Goal: Transaction & Acquisition: Purchase product/service

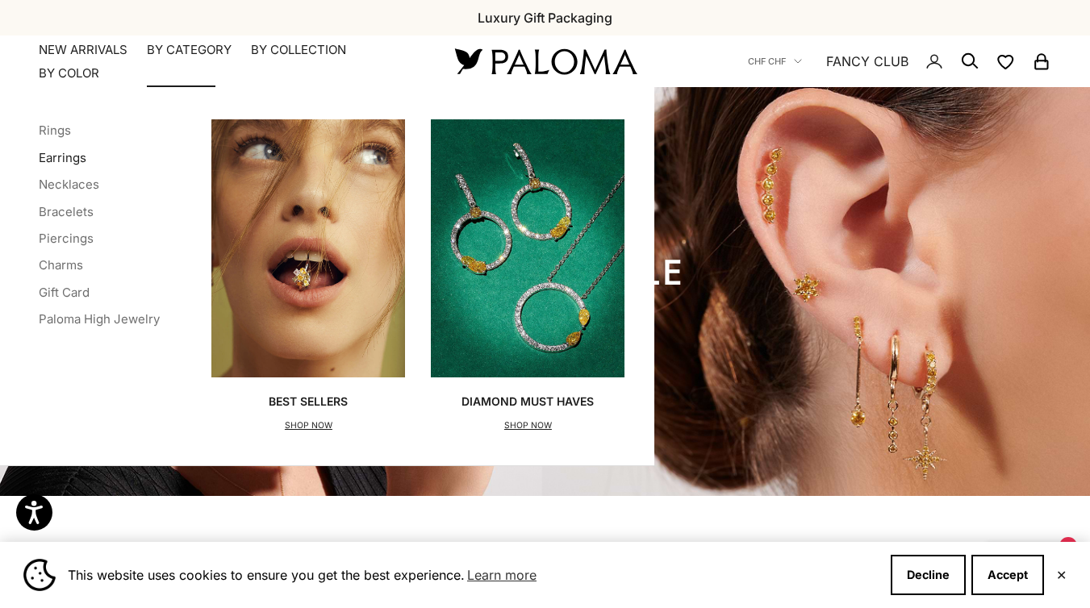
click at [64, 153] on link "Earrings" at bounding box center [63, 157] width 48 height 15
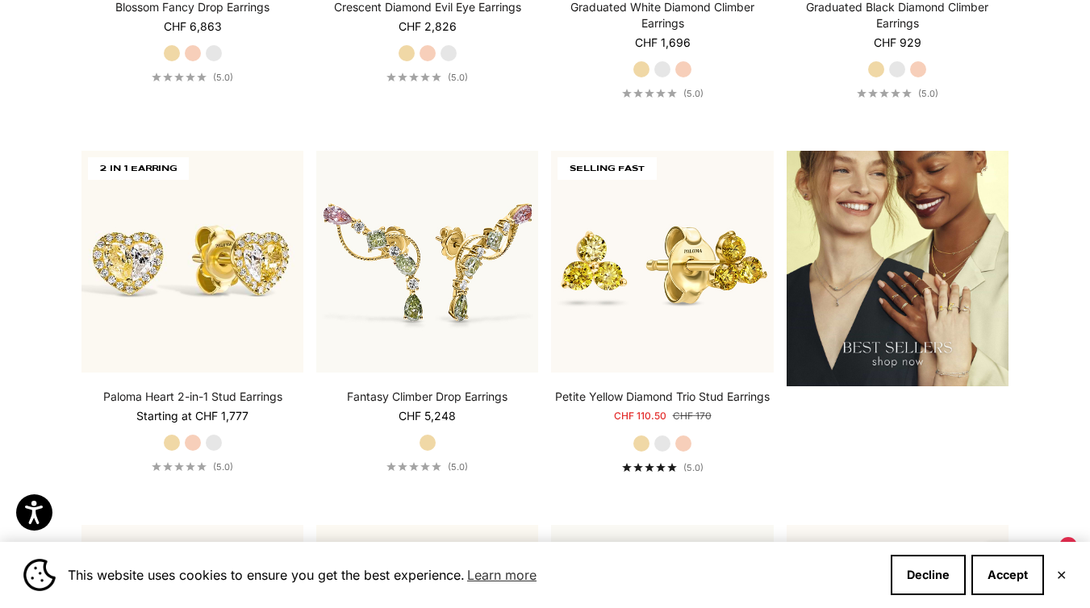
scroll to position [2030, 0]
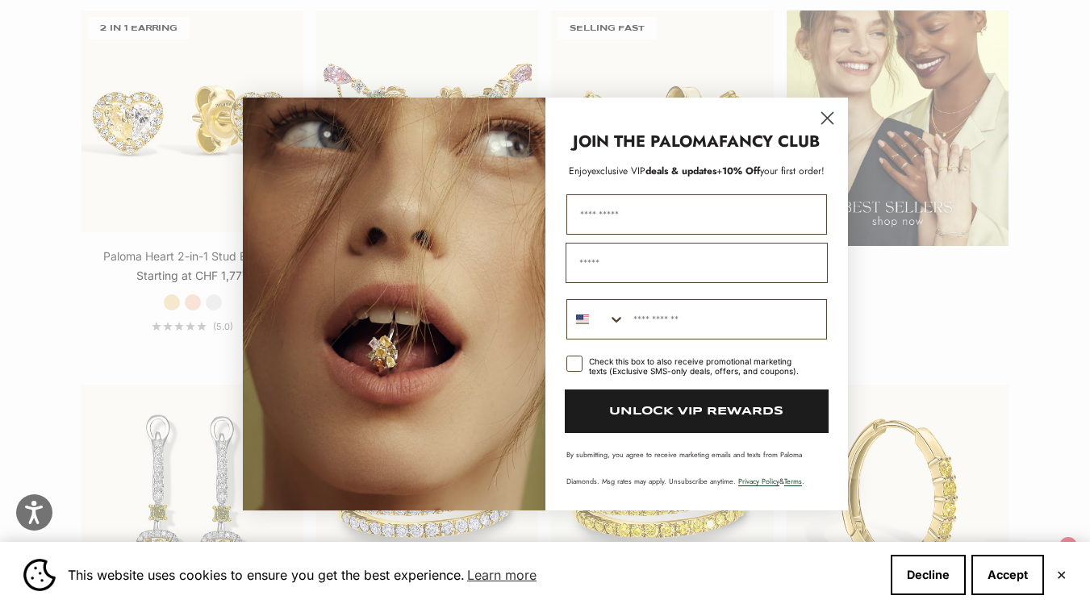
click at [827, 115] on circle "Close dialog" at bounding box center [826, 118] width 27 height 27
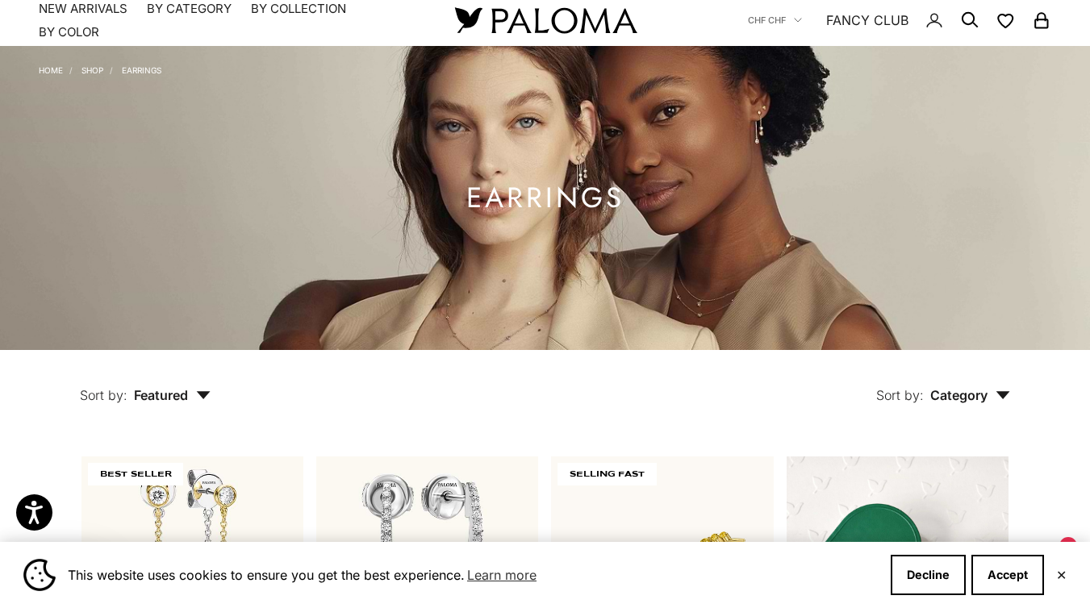
scroll to position [0, 0]
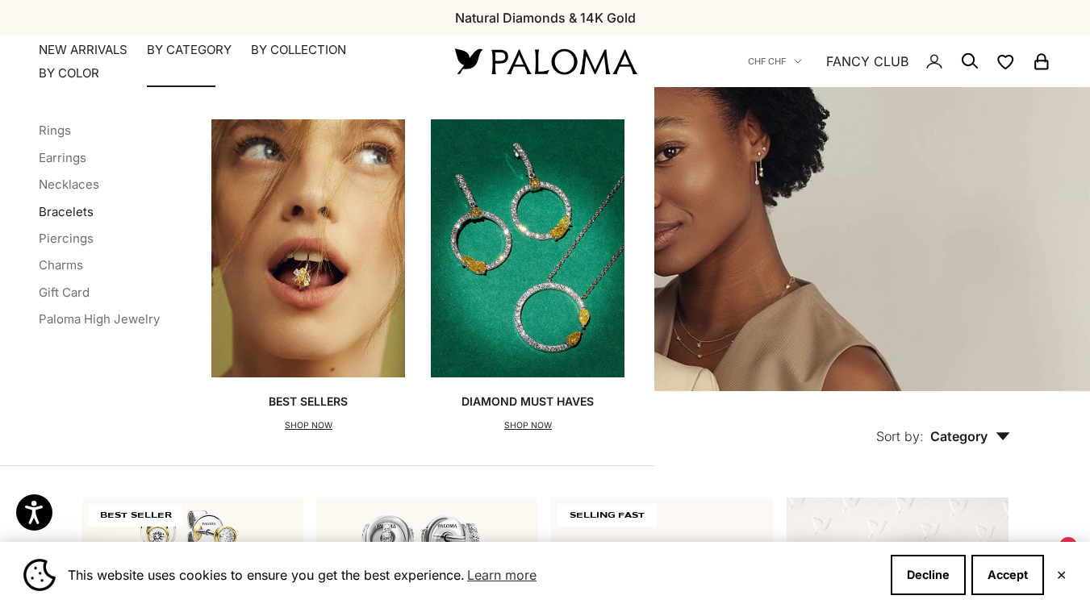
click at [74, 213] on link "Bracelets" at bounding box center [66, 211] width 55 height 15
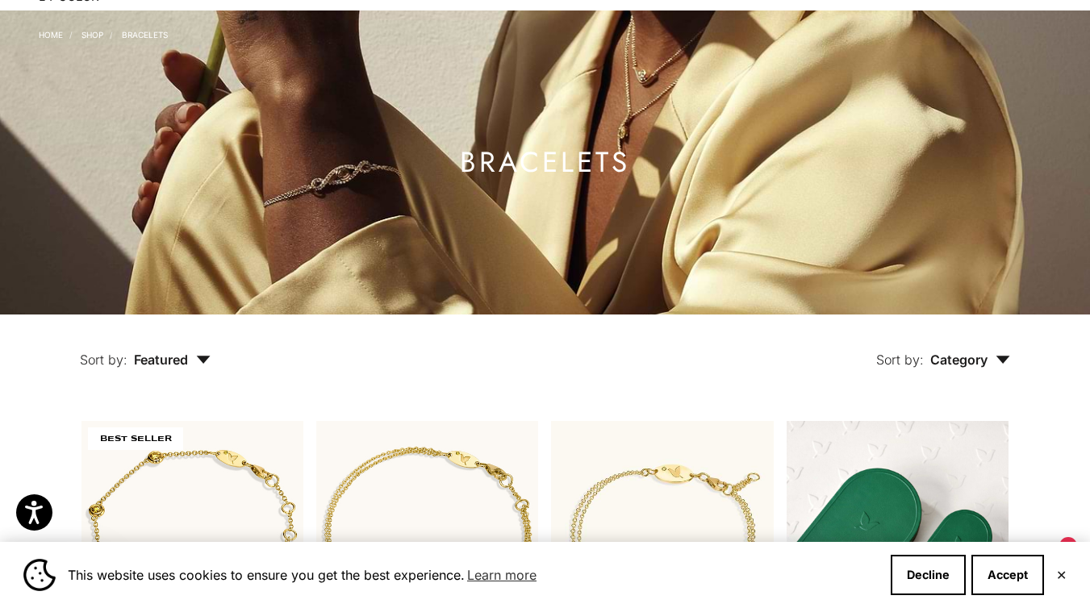
scroll to position [43, 0]
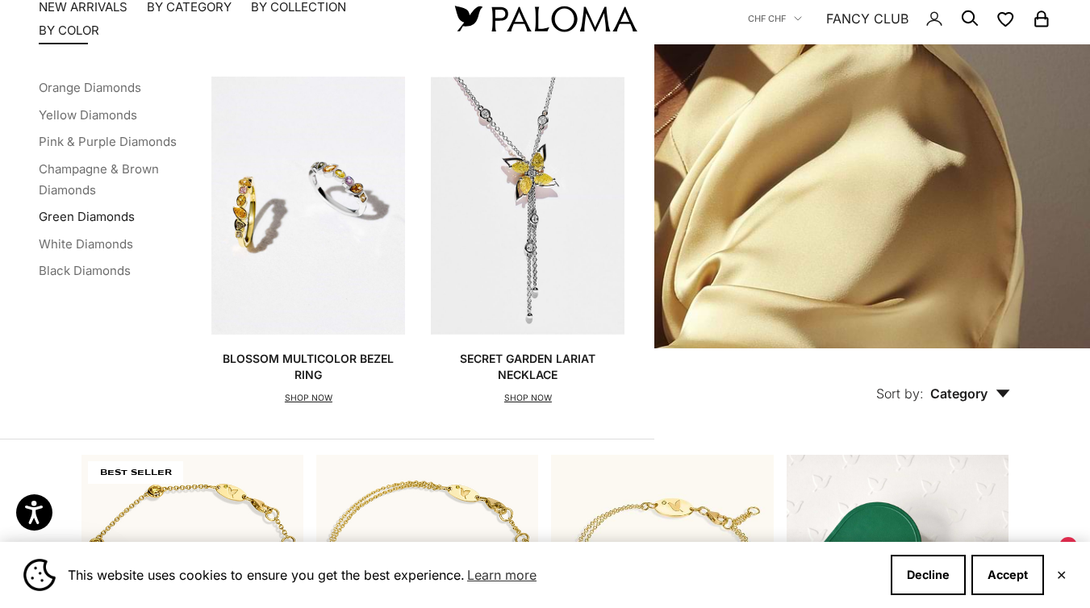
click at [111, 215] on link "Green Diamonds" at bounding box center [87, 216] width 96 height 15
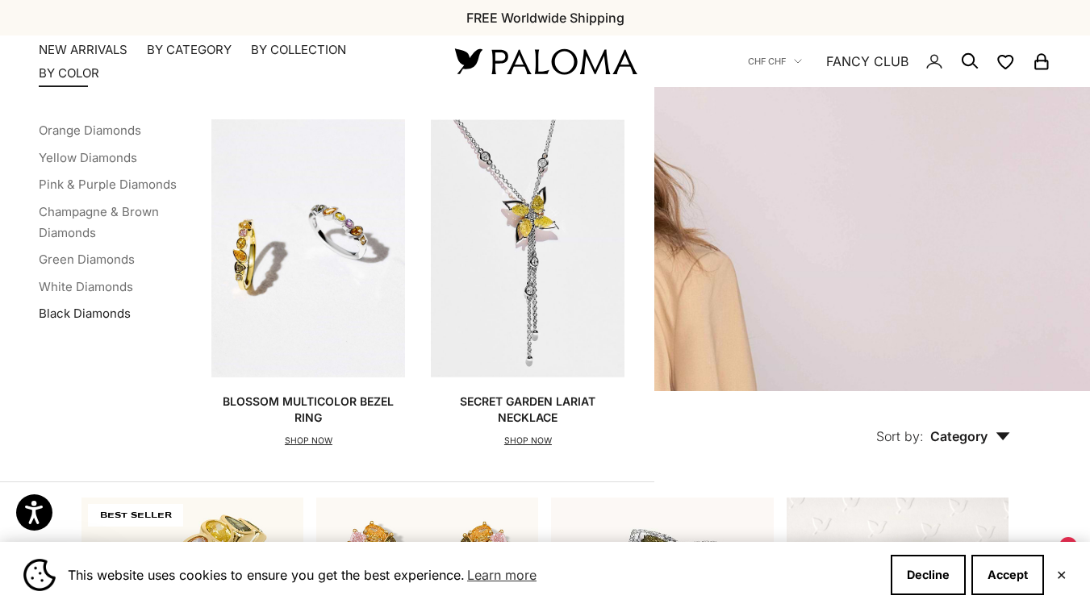
click at [94, 315] on link "Black Diamonds" at bounding box center [85, 313] width 92 height 15
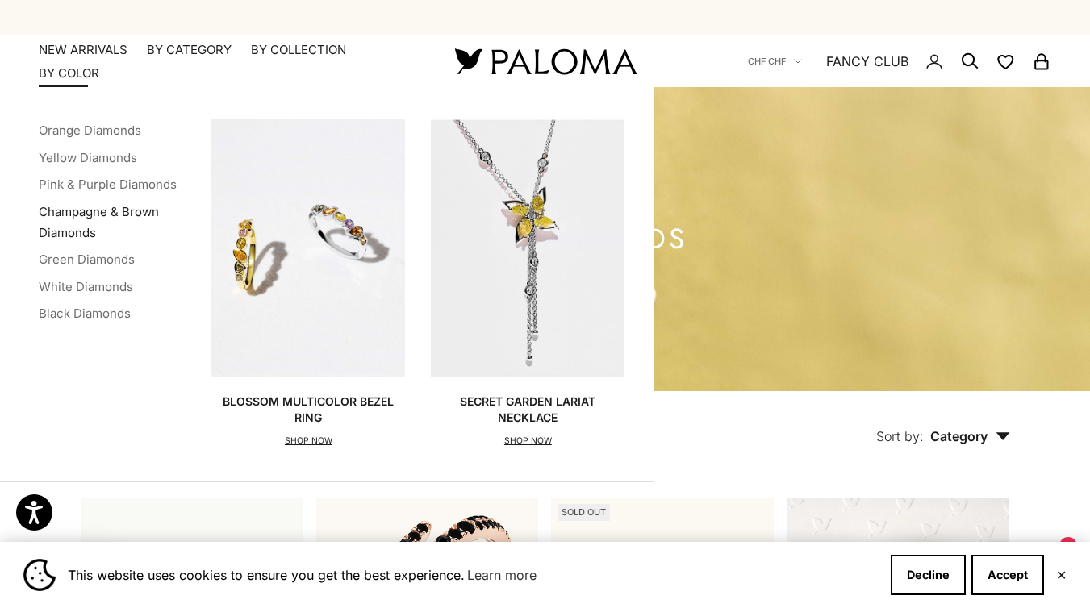
click at [77, 231] on link "Champagne & Brown Diamonds" at bounding box center [99, 222] width 120 height 36
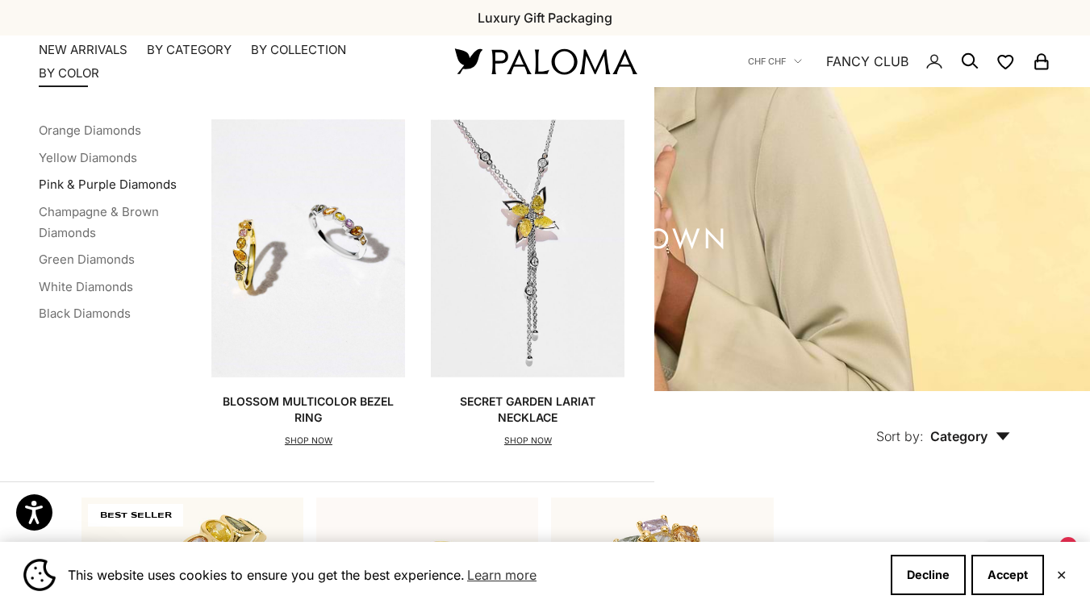
click at [100, 183] on link "Pink & Purple Diamonds" at bounding box center [108, 184] width 138 height 15
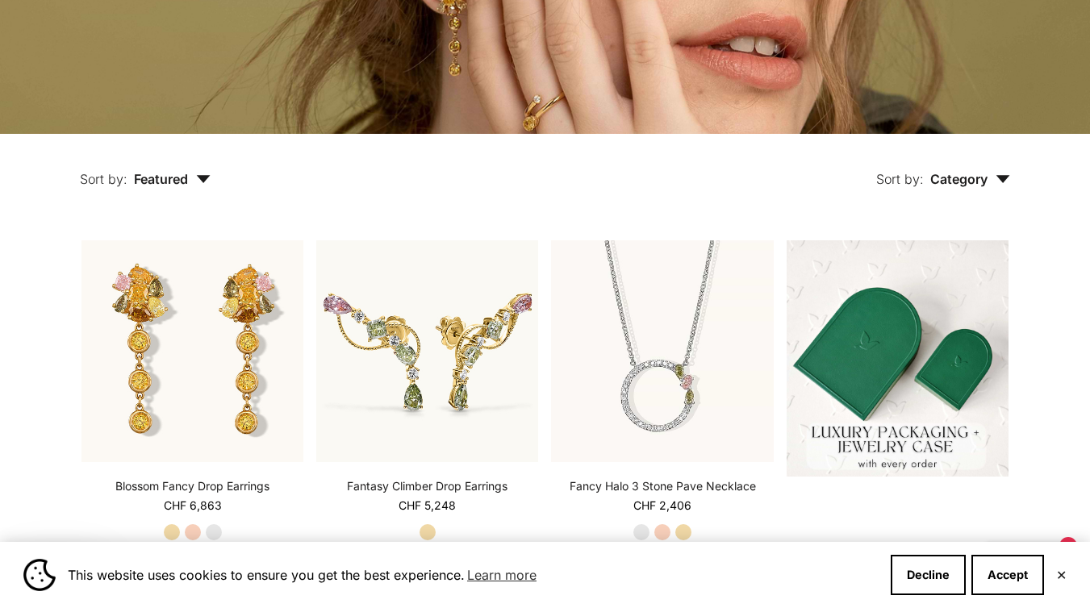
scroll to position [311, 0]
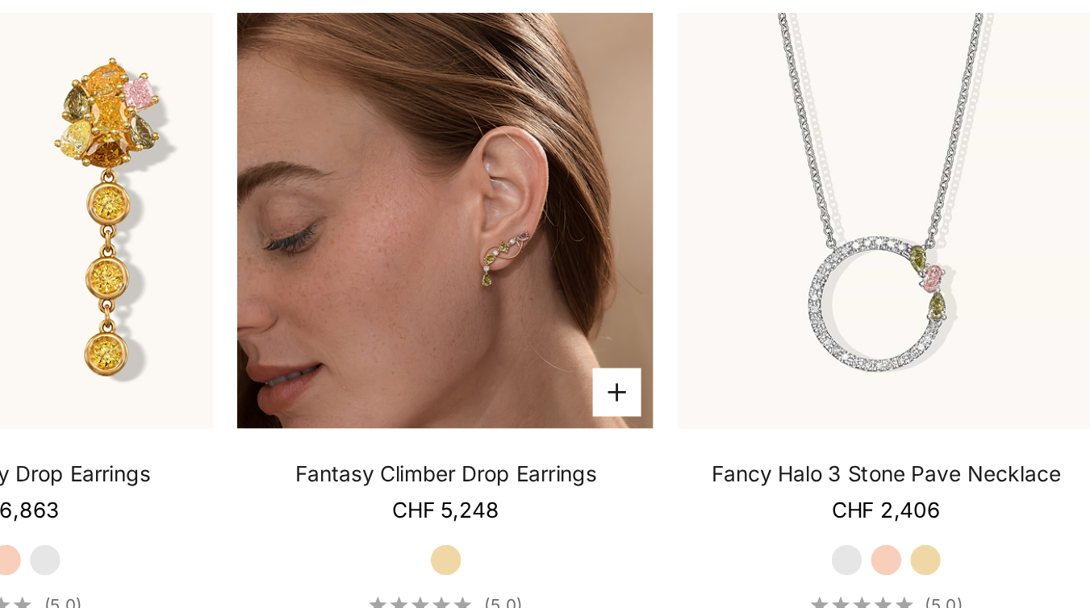
click at [416, 303] on img at bounding box center [427, 298] width 222 height 222
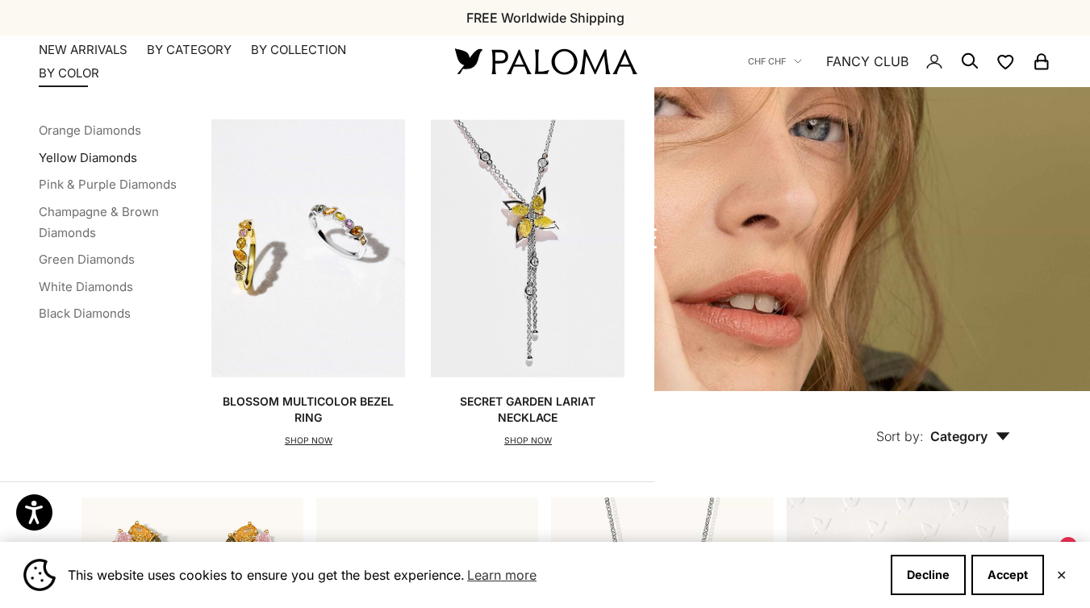
click at [97, 151] on link "Yellow Diamonds" at bounding box center [88, 157] width 98 height 15
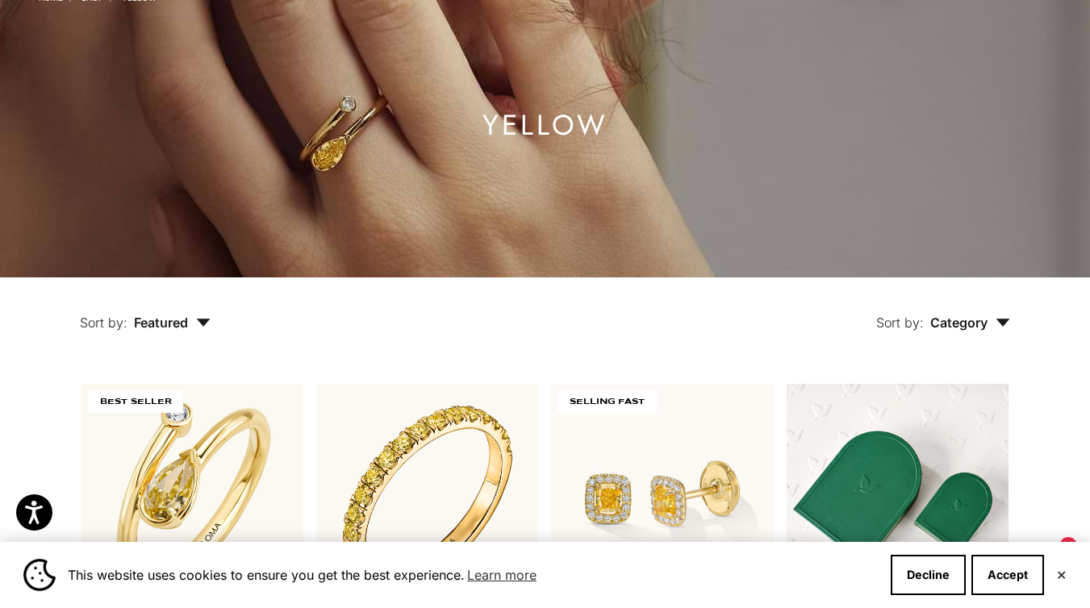
scroll to position [271, 0]
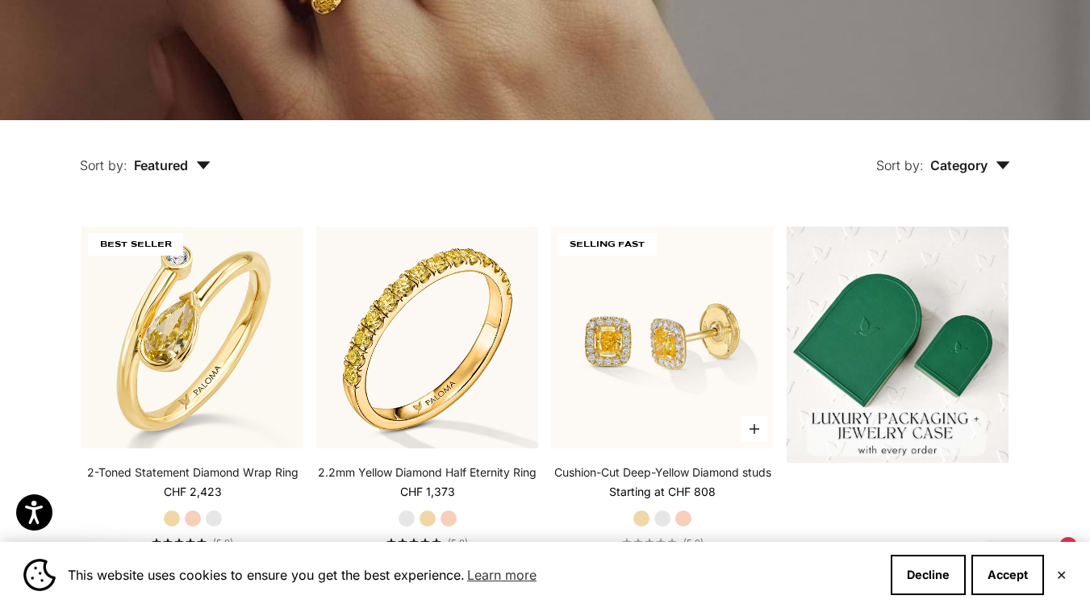
click at [663, 517] on label "White Gold" at bounding box center [662, 519] width 18 height 18
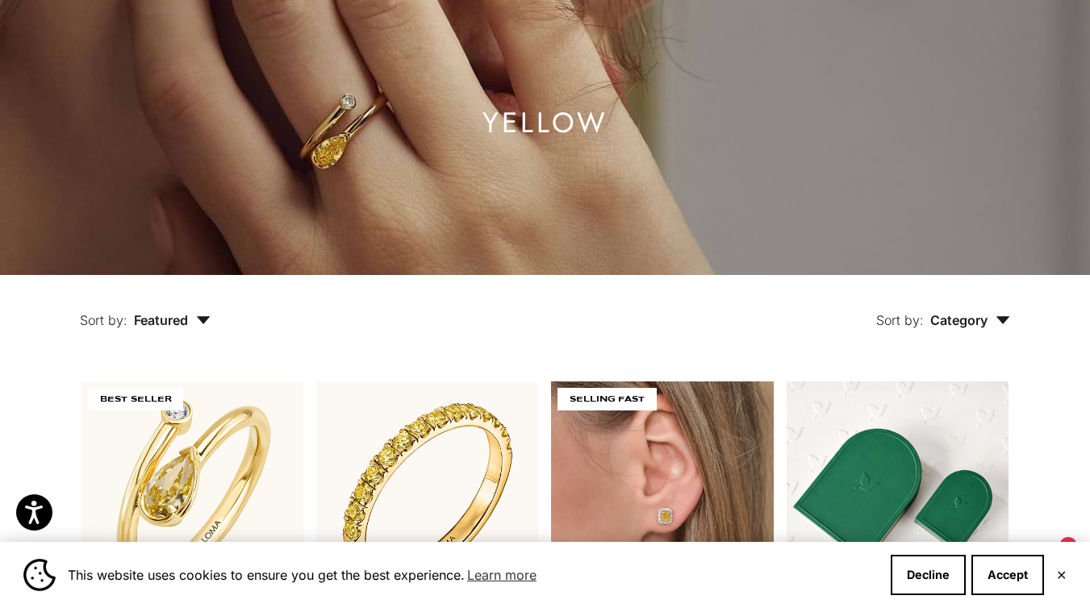
scroll to position [0, 0]
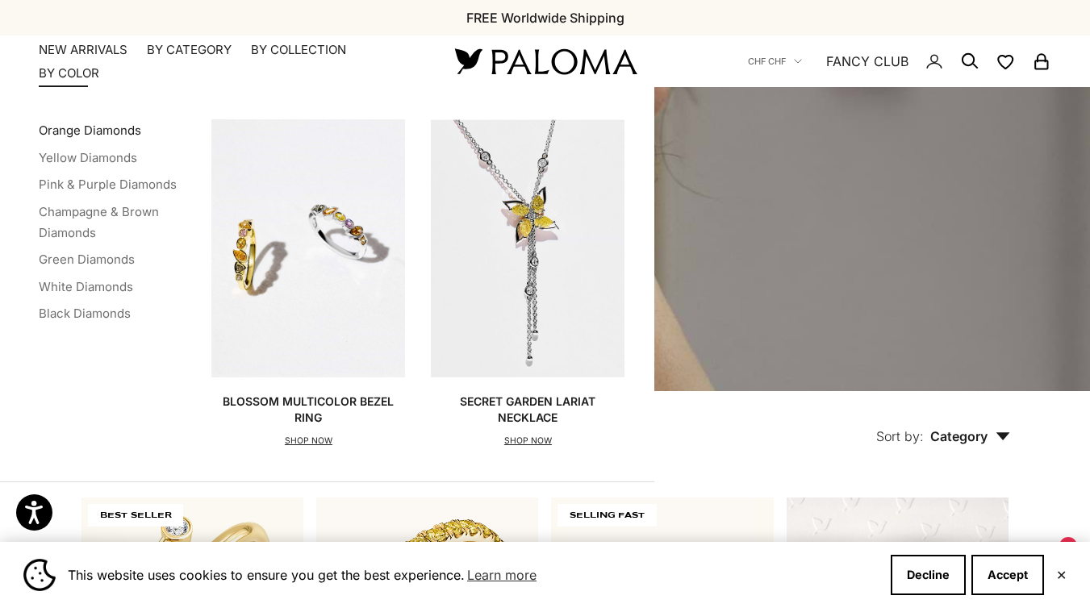
click at [90, 128] on link "Orange Diamonds" at bounding box center [90, 130] width 102 height 15
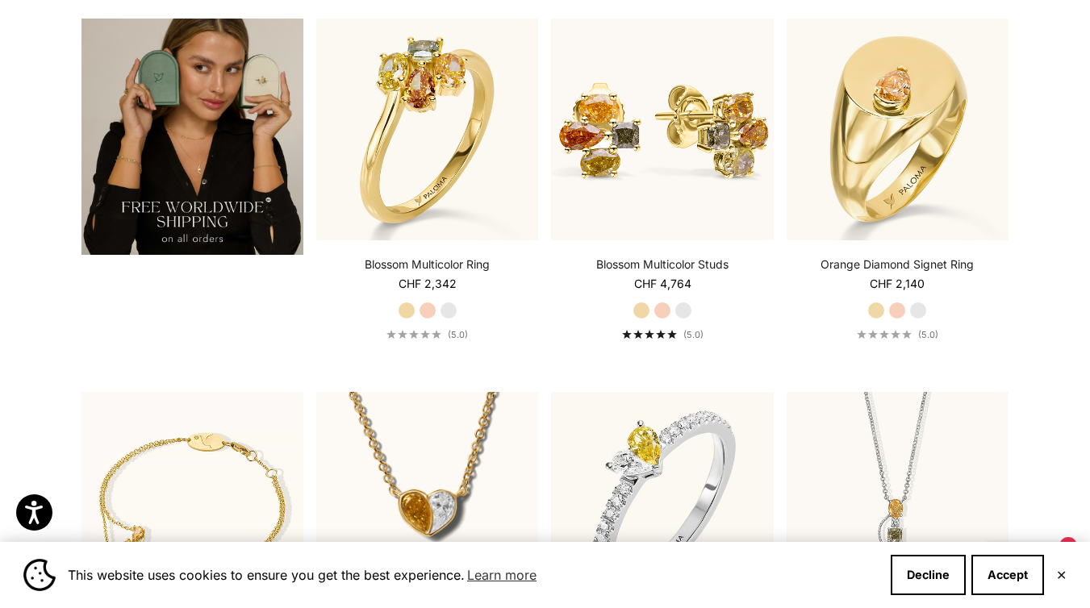
scroll to position [2814, 0]
